Goal: Find specific fact: Find specific fact

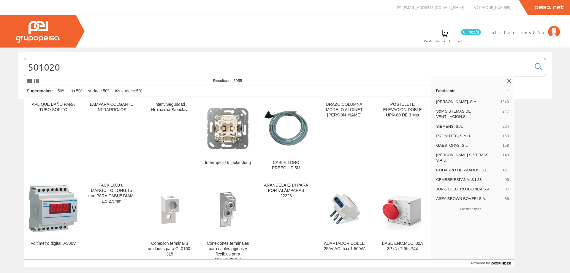
type input "501020"
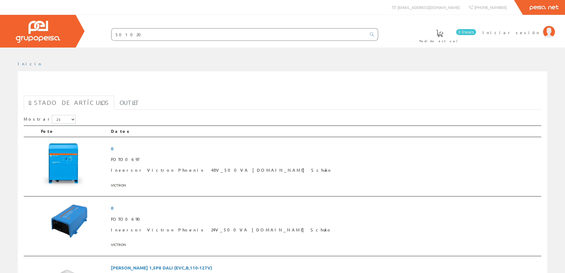
click at [157, 33] on input "501020" at bounding box center [239, 34] width 255 height 12
